Goal: Consume media (video, audio)

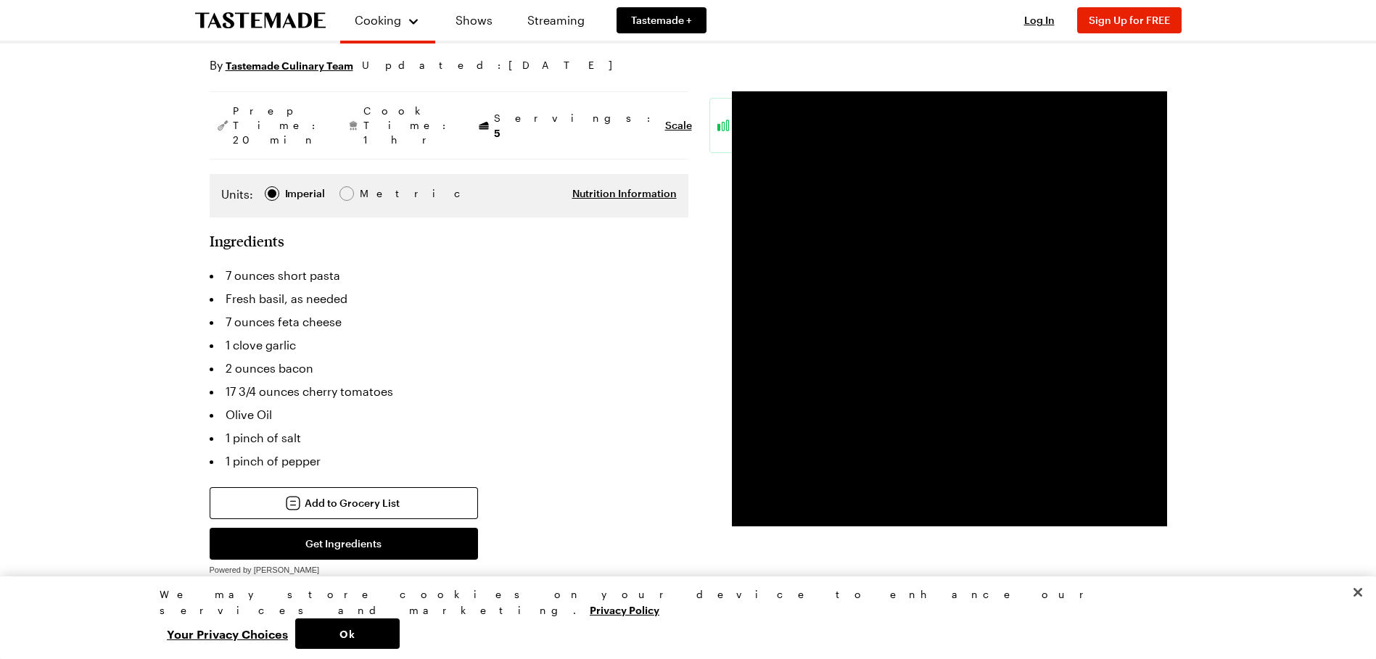
scroll to position [194, 0]
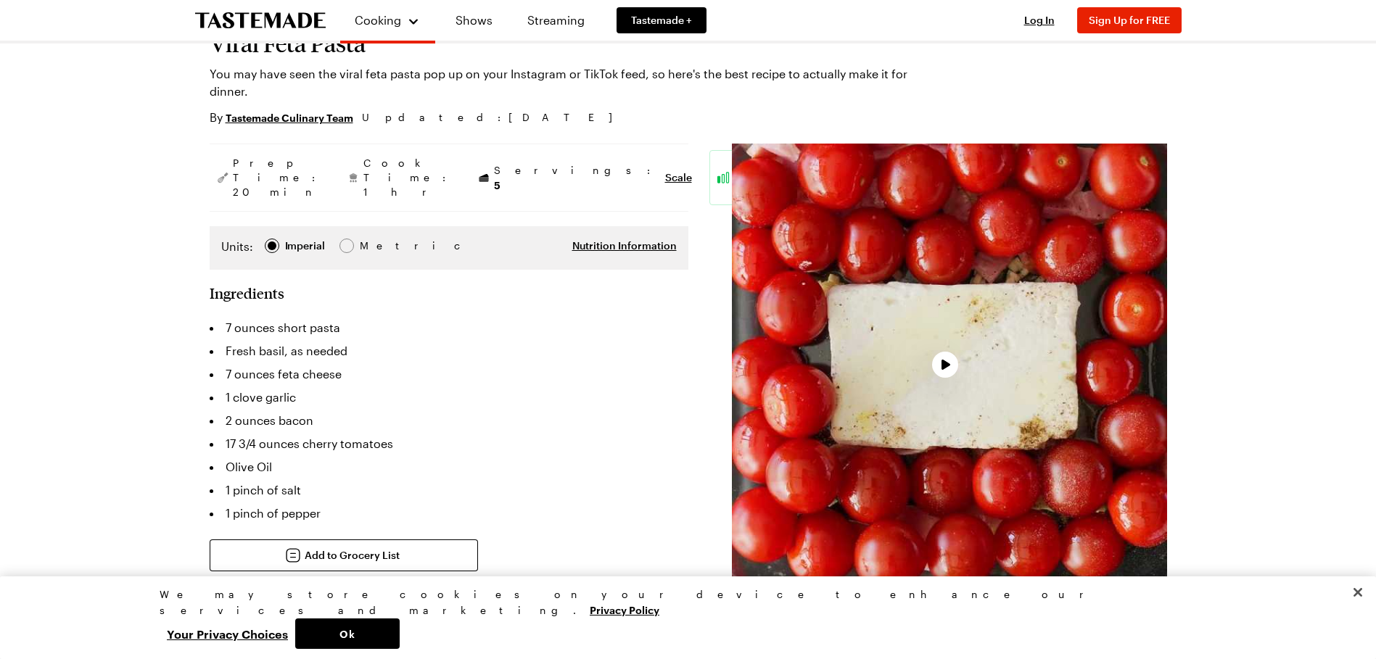
scroll to position [121, 0]
click at [946, 360] on span "Video Player" at bounding box center [945, 364] width 13 height 12
